Goal: Find specific page/section: Find specific page/section

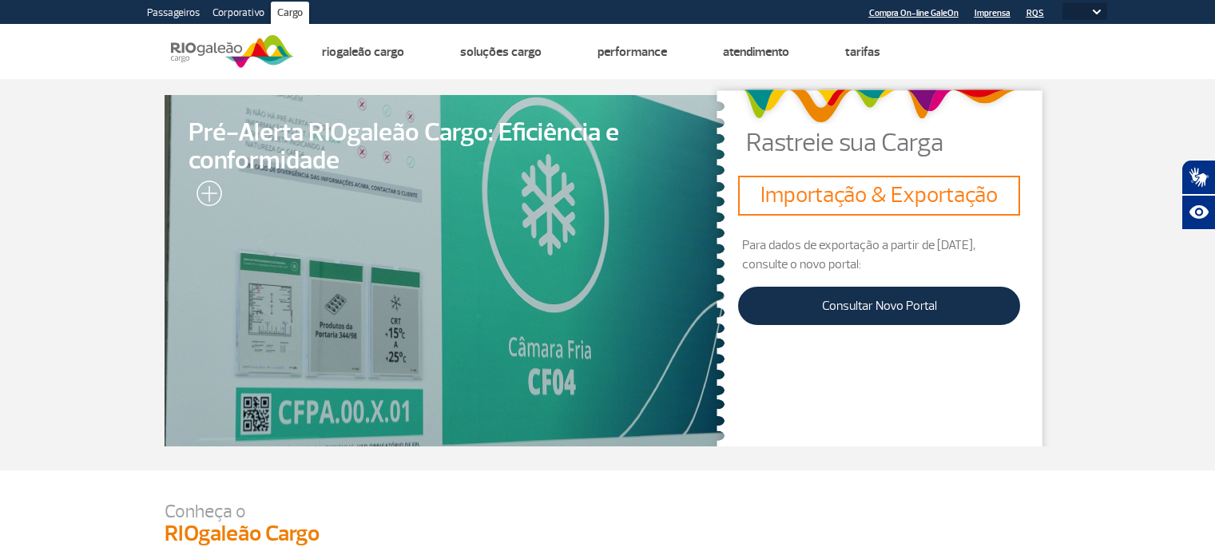
select select
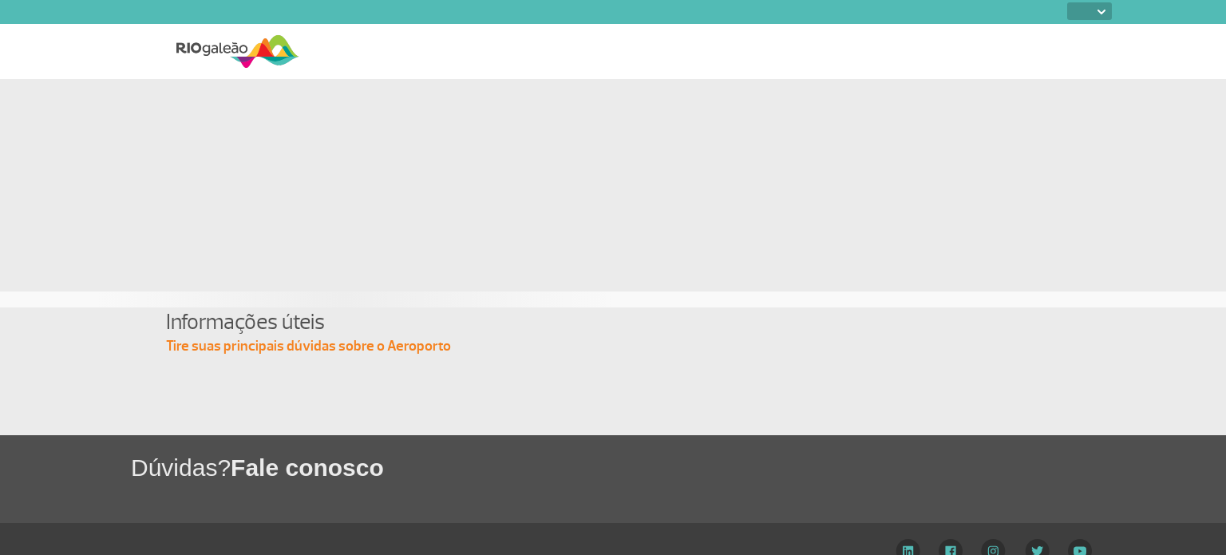
select select
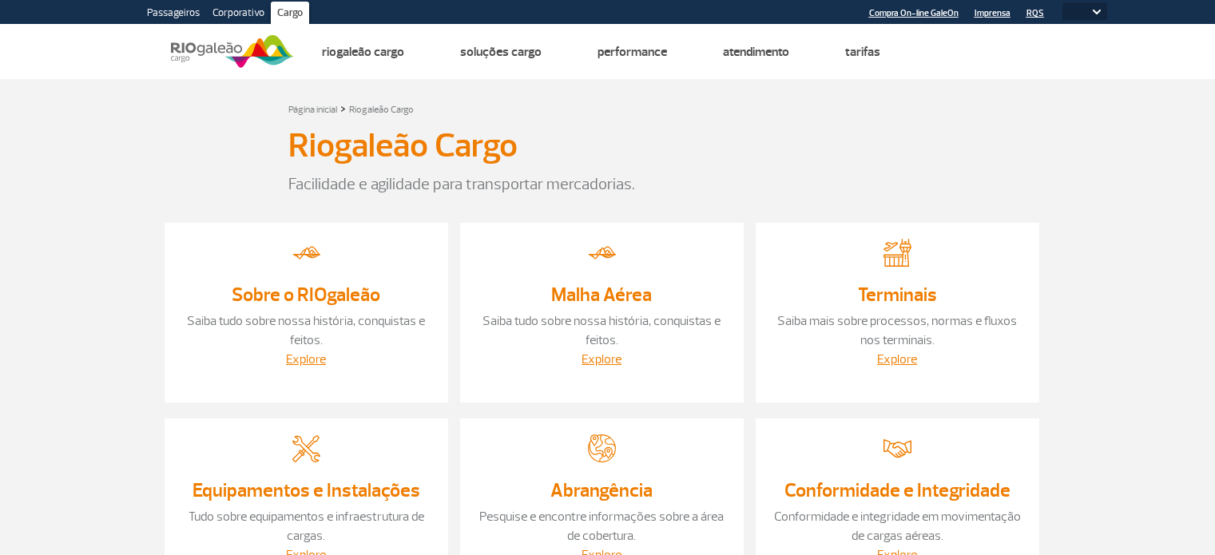
select select
